Goal: Task Accomplishment & Management: Manage account settings

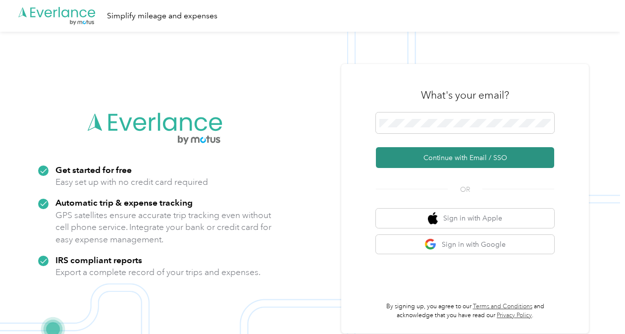
click at [422, 150] on button "Continue with Email / SSO" at bounding box center [465, 157] width 178 height 21
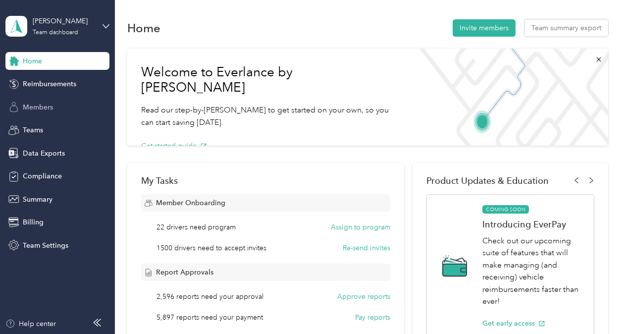
click at [48, 114] on div "Members" at bounding box center [57, 107] width 104 height 18
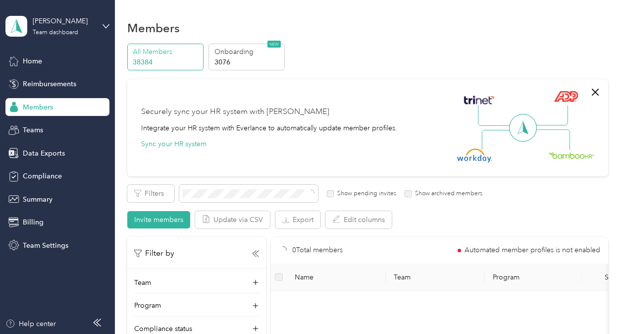
click at [145, 202] on div "Filters Show pending invites Show archived members Invite members Update via CS…" at bounding box center [367, 207] width 481 height 44
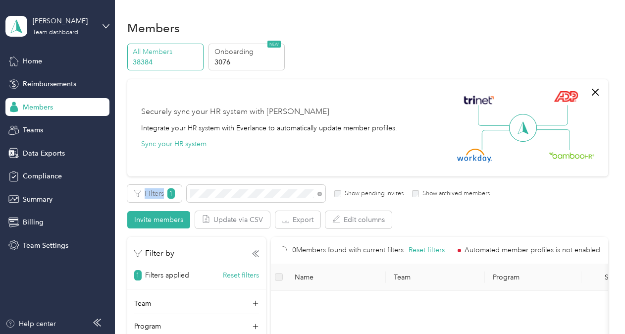
click at [145, 202] on div "Filters 1 Show pending invites Show archived members Invite members Update via …" at bounding box center [367, 207] width 481 height 44
click at [232, 44] on div "Onboarding 3076 NEW" at bounding box center [247, 57] width 76 height 27
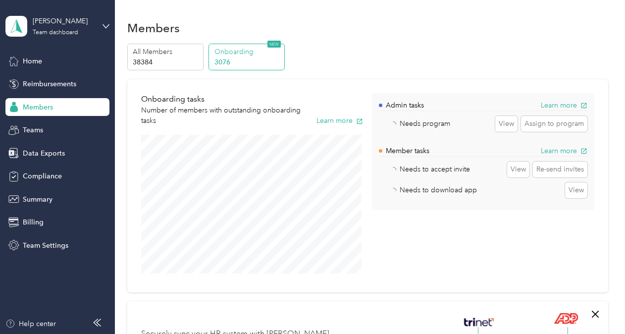
scroll to position [241, 0]
